Goal: Transaction & Acquisition: Purchase product/service

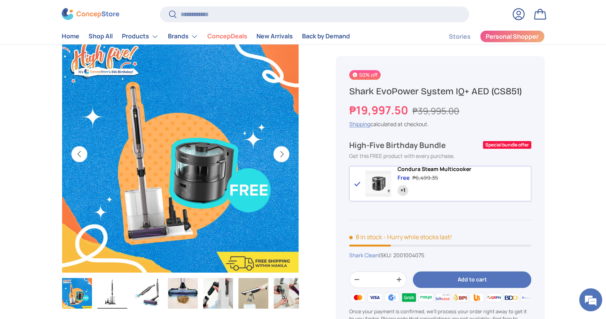
scroll to position [0, 241]
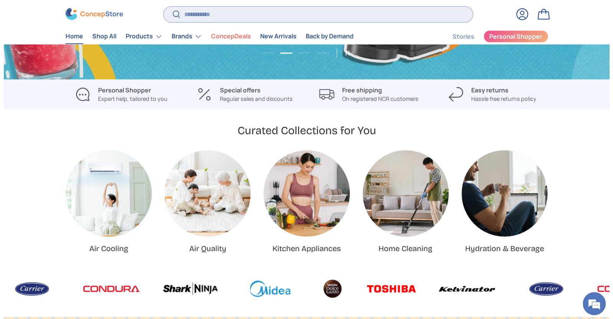
scroll to position [0, 605]
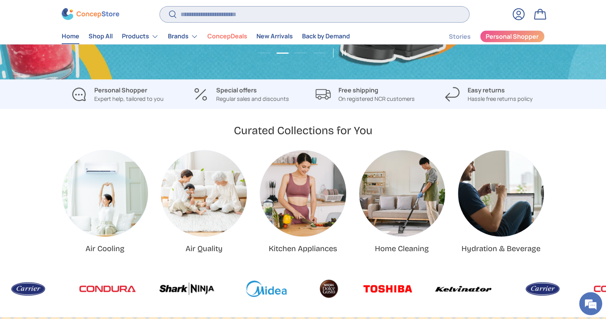
click at [356, 17] on input "Search" at bounding box center [314, 15] width 309 height 16
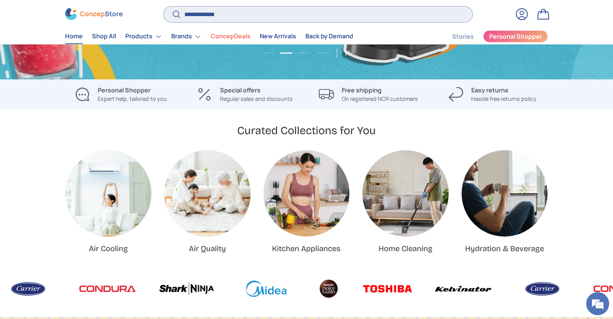
scroll to position [0, 613]
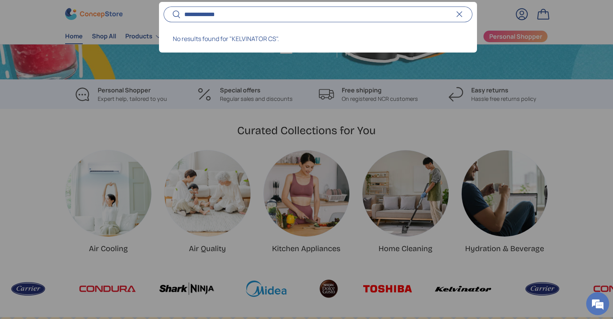
type input "**********"
click at [164, 6] on button "Search" at bounding box center [172, 15] width 17 height 18
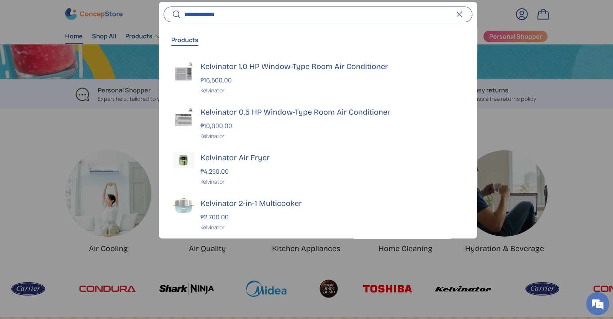
scroll to position [0, 1226]
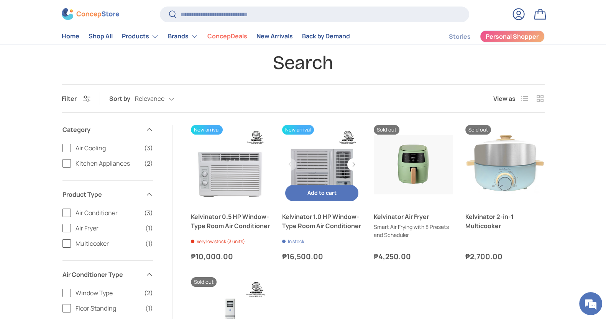
click at [308, 163] on link "Kelvinator 1.0 HP Window-Type Room Air Conditioner" at bounding box center [321, 164] width 79 height 79
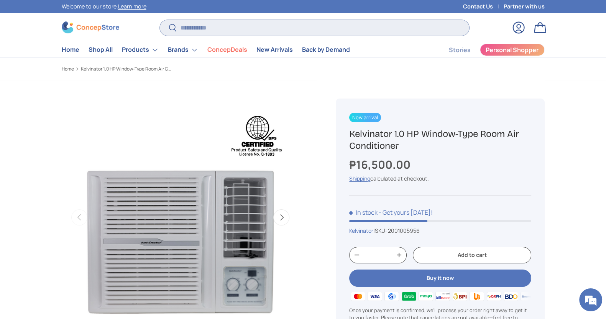
click at [234, 29] on input "Search" at bounding box center [314, 28] width 309 height 16
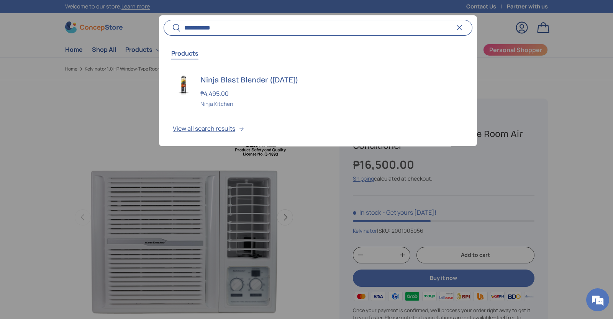
type input "**********"
click at [164, 19] on button "Search" at bounding box center [172, 28] width 17 height 18
